Goal: Information Seeking & Learning: Find specific fact

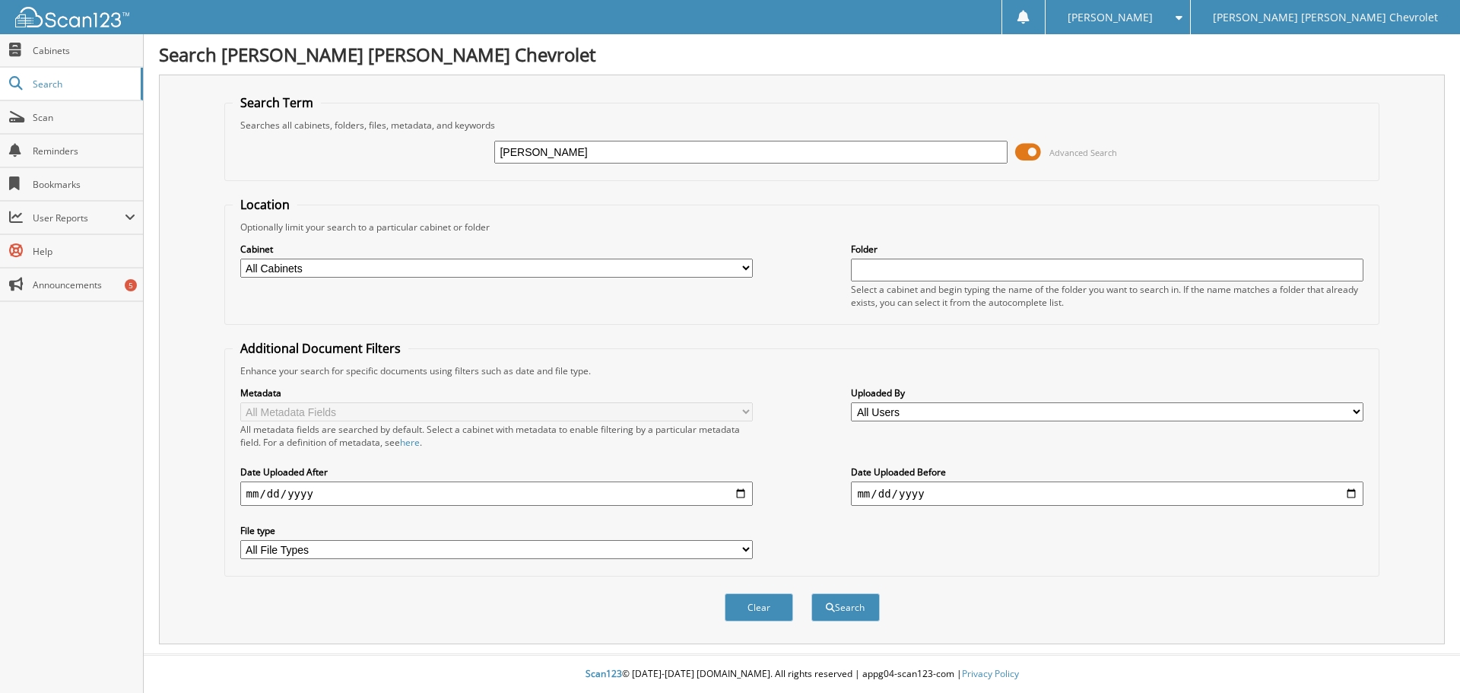
type input "[PERSON_NAME]"
click at [812, 593] on button "Search" at bounding box center [846, 607] width 68 height 28
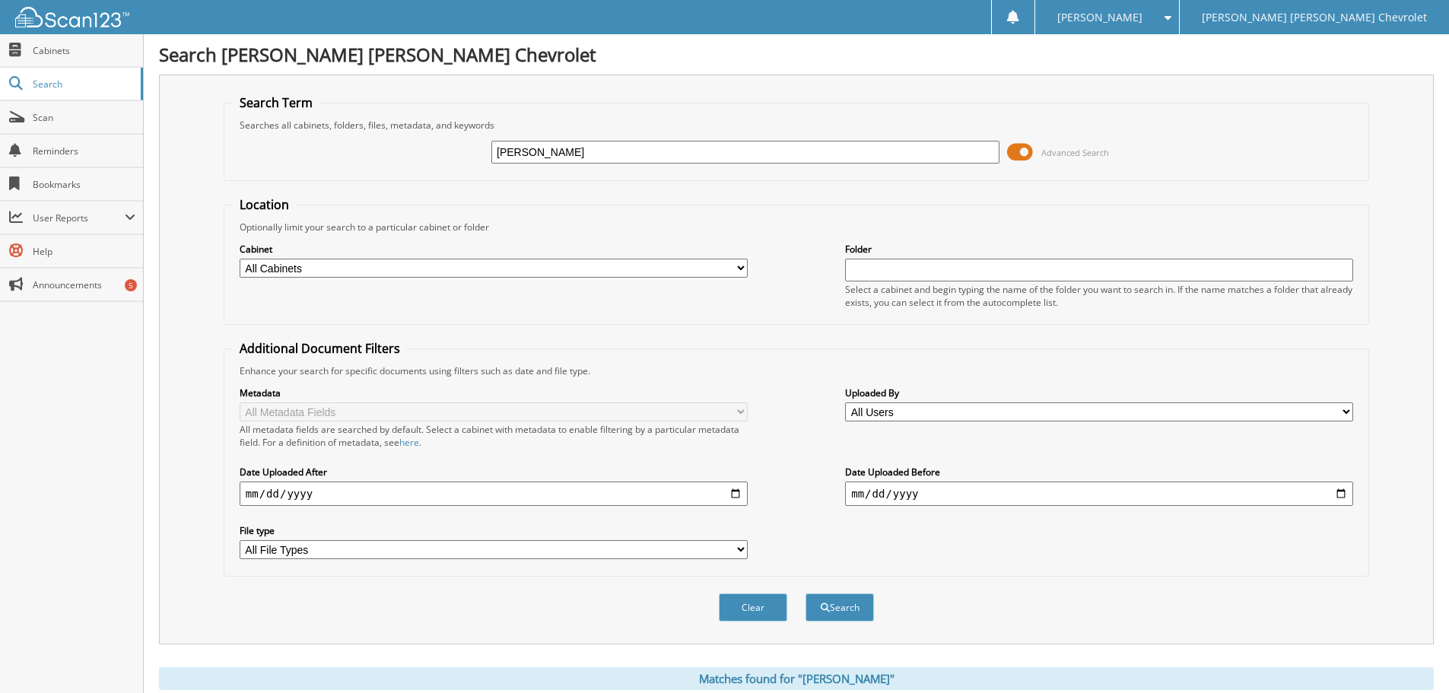
drag, startPoint x: 358, startPoint y: 142, endPoint x: 204, endPoint y: 113, distance: 157.1
click at [204, 113] on div "Search Term Searches all cabinets, folders, files, metadata, and keywords rowe …" at bounding box center [796, 360] width 1275 height 570
type input "[PERSON_NAME]"
click at [805, 593] on button "Search" at bounding box center [839, 607] width 68 height 28
click at [845, 602] on button "Search" at bounding box center [839, 607] width 68 height 28
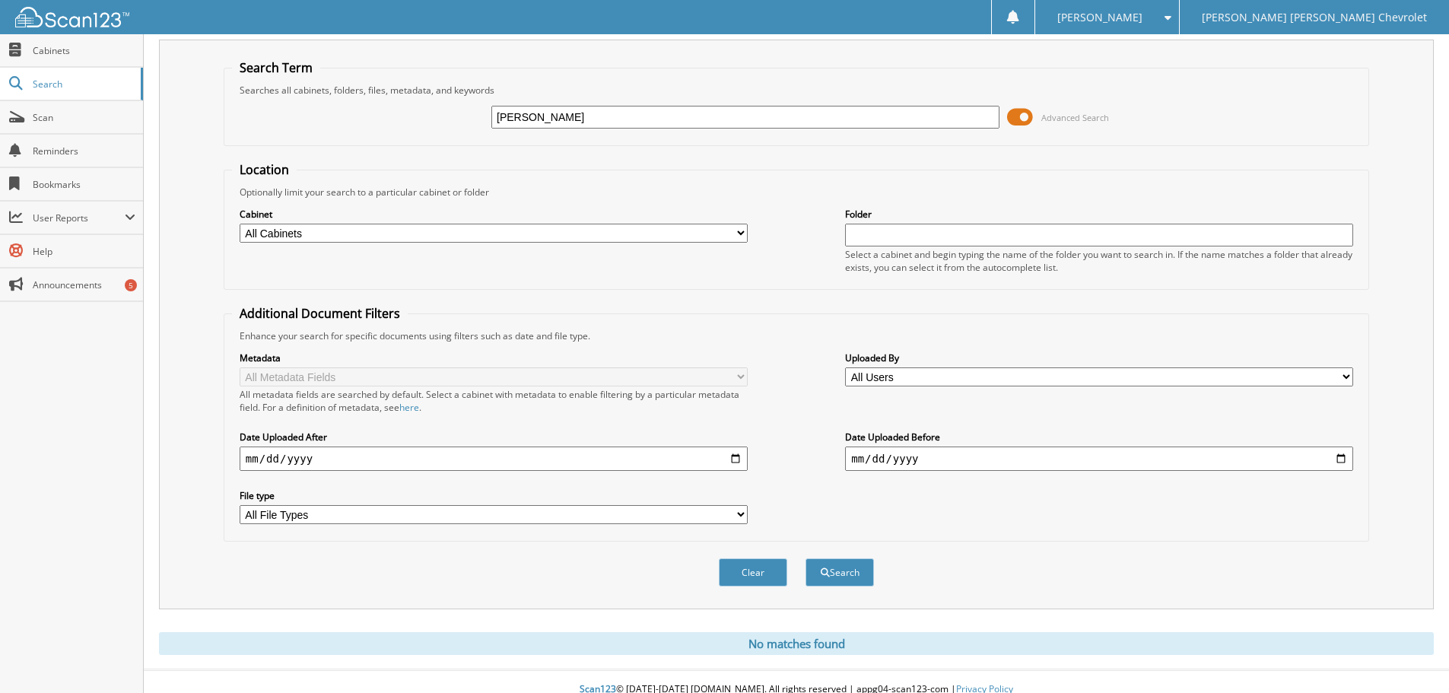
scroll to position [51, 0]
